Goal: Information Seeking & Learning: Learn about a topic

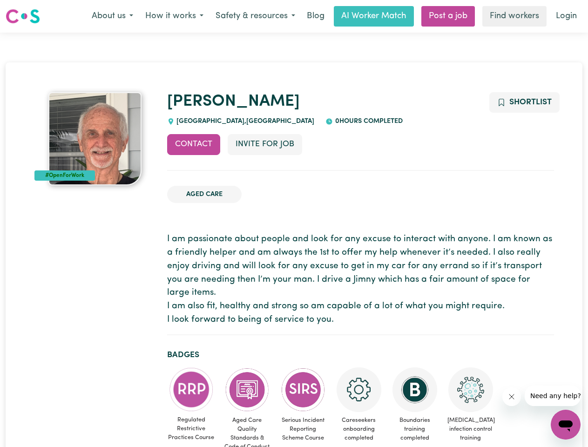
click at [112, 16] on button "About us" at bounding box center [113, 17] width 54 height 20
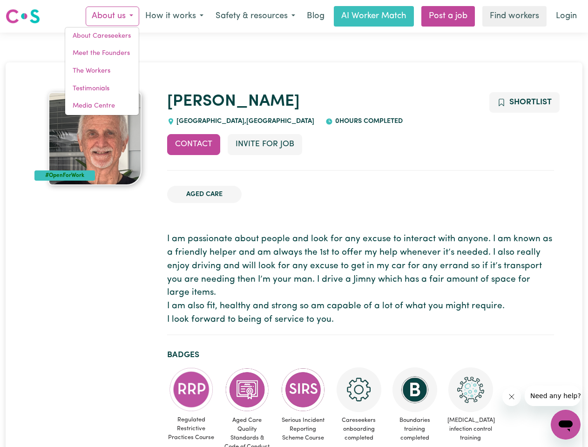
click at [174, 16] on button "How it works" at bounding box center [174, 17] width 70 height 20
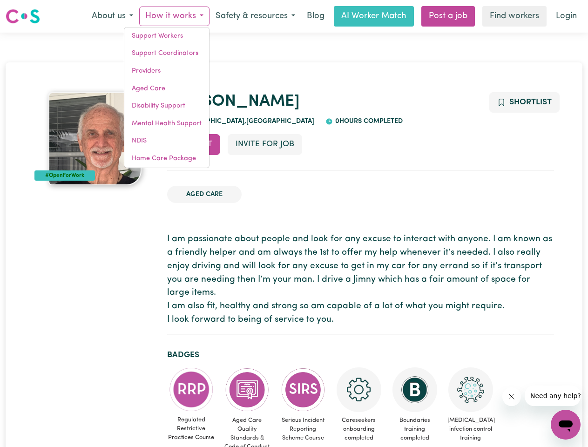
click at [255, 16] on button "Safety & resources" at bounding box center [256, 17] width 92 height 20
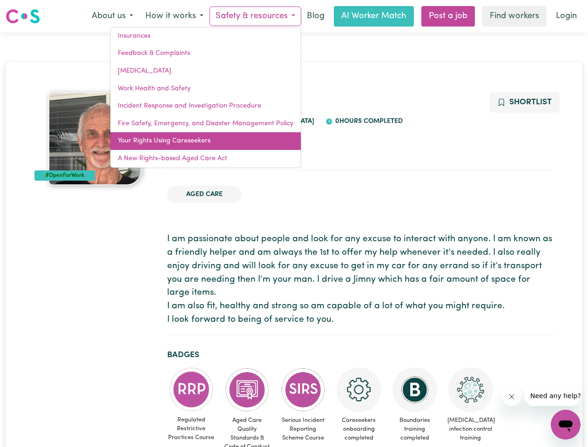
click at [194, 144] on link "Your Rights Using Careseekers" at bounding box center [205, 141] width 190 height 18
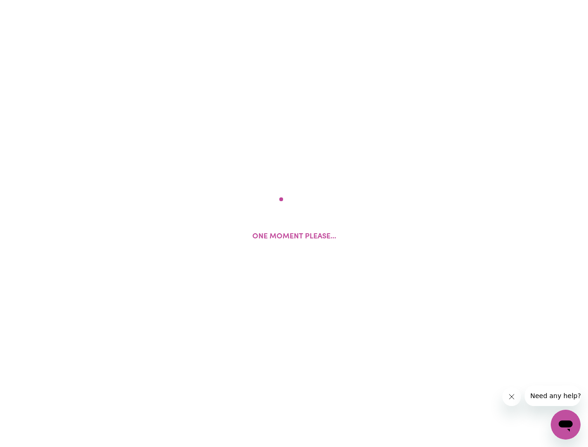
click at [264, 0] on html "One moment please..." at bounding box center [294, 0] width 588 height 0
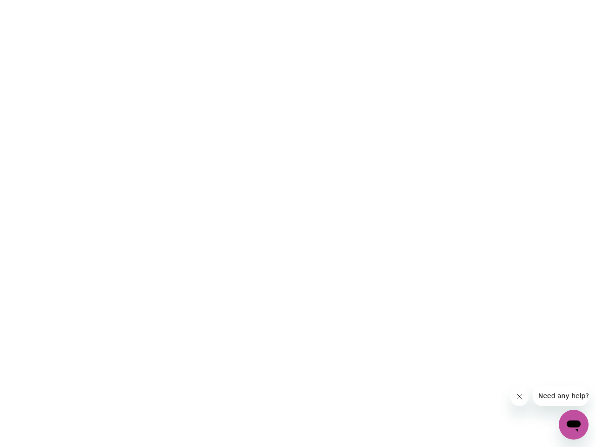
click at [524, 0] on html at bounding box center [298, 0] width 596 height 0
click at [191, 0] on html at bounding box center [298, 0] width 596 height 0
click at [247, 0] on html at bounding box center [298, 0] width 596 height 0
